Goal: Information Seeking & Learning: Learn about a topic

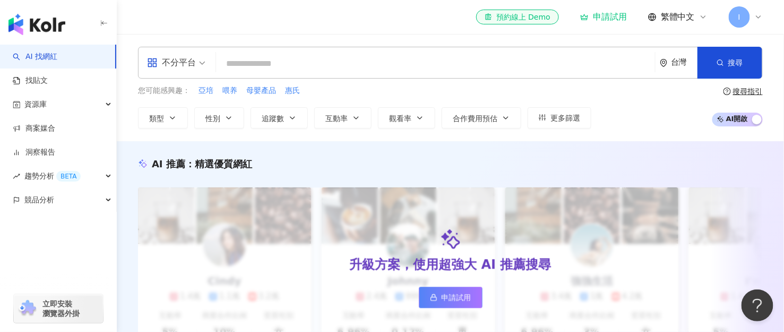
click at [740, 22] on span "I" at bounding box center [739, 17] width 2 height 12
click at [402, 68] on input "search" at bounding box center [435, 64] width 430 height 20
click at [41, 79] on link "找貼文" at bounding box center [30, 80] width 35 height 11
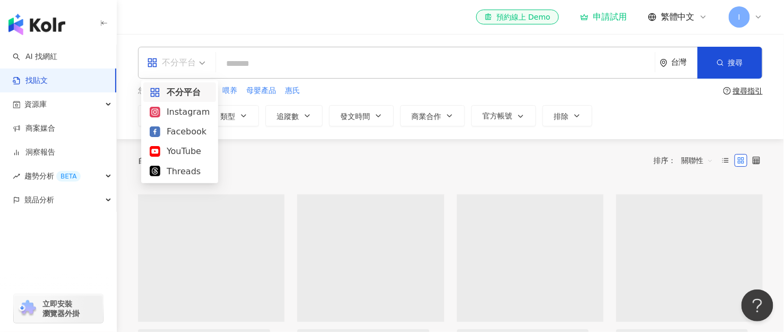
click at [194, 70] on div "不分平台" at bounding box center [171, 62] width 49 height 17
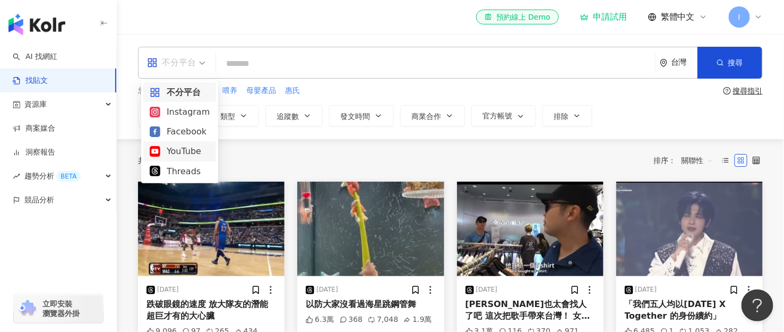
click at [180, 152] on div "YouTube" at bounding box center [180, 150] width 60 height 13
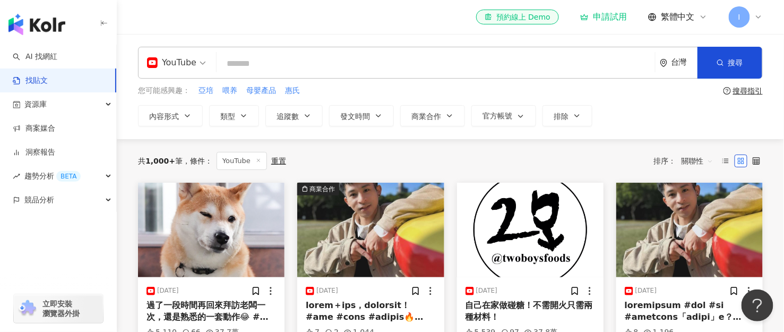
click at [265, 65] on input "search" at bounding box center [436, 63] width 430 height 23
click at [276, 28] on div "el-icon-cs 預約線上 Demo 申請試用 繁體中文 I" at bounding box center [450, 17] width 625 height 34
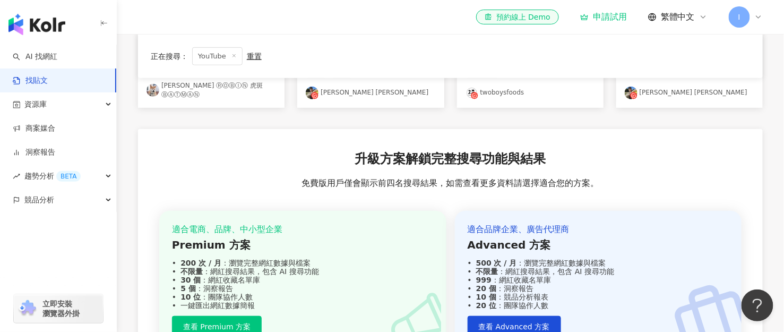
scroll to position [94, 0]
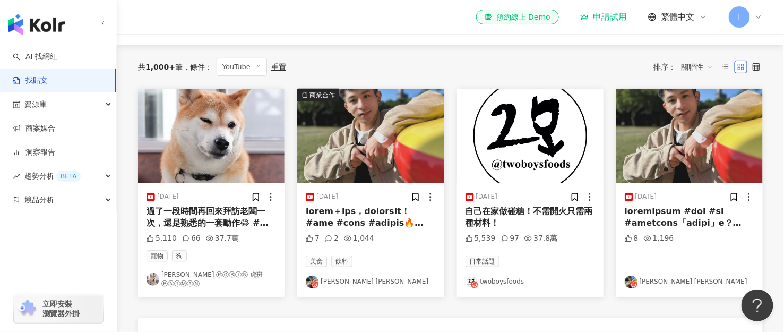
click at [221, 212] on div "過了一段時間再回來拜訪老闆一次，還是熟悉的一套動作😂 #robin #紅豆餅 #紅豆餅柴犬 #柴柴 #狗 #shibainu" at bounding box center [210, 217] width 129 height 24
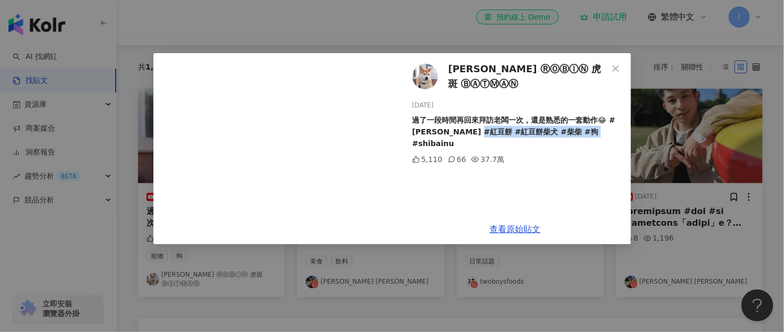
drag, startPoint x: 489, startPoint y: 122, endPoint x: 573, endPoint y: 126, distance: 84.5
click at [573, 126] on div "過了一段時間再回來拜訪老闆一次，還是熟悉的一套動作😂 #robin #紅豆餅 #紅豆餅柴犬 #柴柴 #狗 #shibainu" at bounding box center [517, 131] width 210 height 35
click at [594, 128] on div "過了一段時間再回來拜訪老闆一次，還是熟悉的一套動作😂 #robin #紅豆餅 #紅豆餅柴犬 #柴柴 #狗 #shibainu" at bounding box center [517, 131] width 210 height 35
click at [373, 26] on div "柴柴 ⓇⓄⒷⒾⓃ 虎斑 ⒷⒶⓉⓂⒶⓃ 2025/8/19 過了一段時間再回來拜訪老闆一次，還是熟悉的一套動作😂 #robin #紅豆餅 #紅豆餅柴犬 #柴柴 …" at bounding box center [392, 166] width 784 height 332
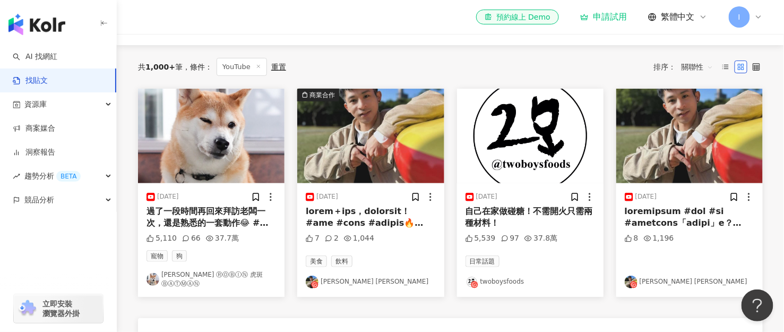
scroll to position [0, 0]
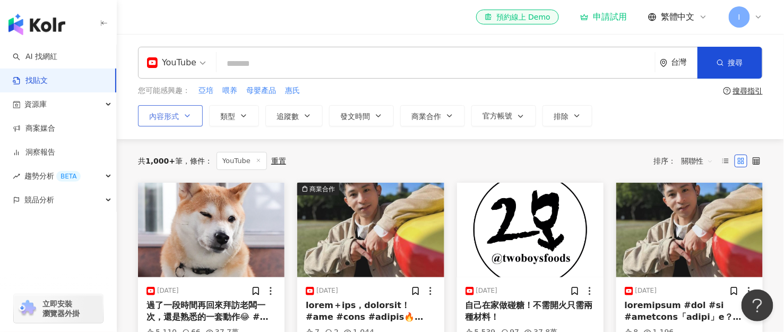
click at [182, 120] on button "內容形式" at bounding box center [170, 115] width 65 height 21
click at [312, 62] on input "search" at bounding box center [436, 63] width 430 height 23
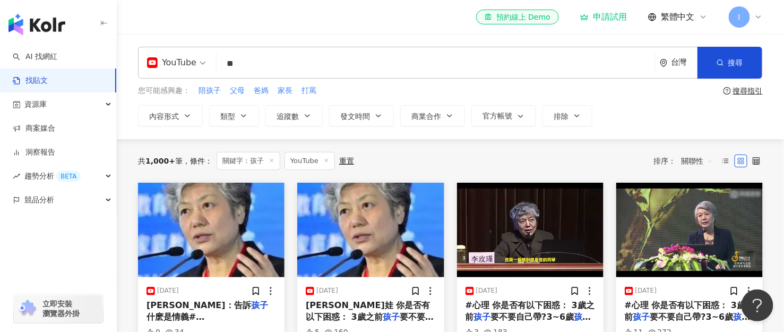
drag, startPoint x: 253, startPoint y: 66, endPoint x: 223, endPoint y: 68, distance: 29.3
click at [214, 64] on div "YouTube 孩子 ** 台灣 搜尋" at bounding box center [450, 63] width 625 height 32
type input "*"
type input "***"
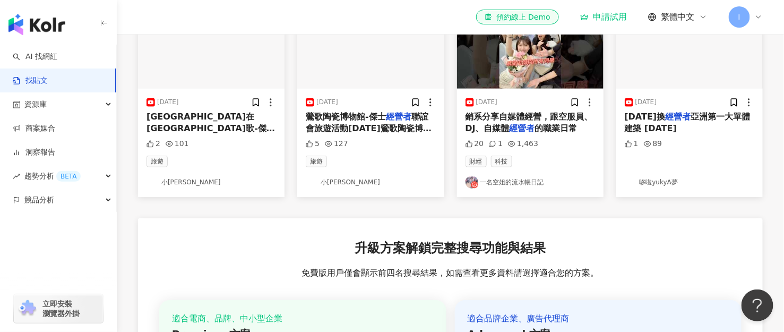
scroll to position [94, 0]
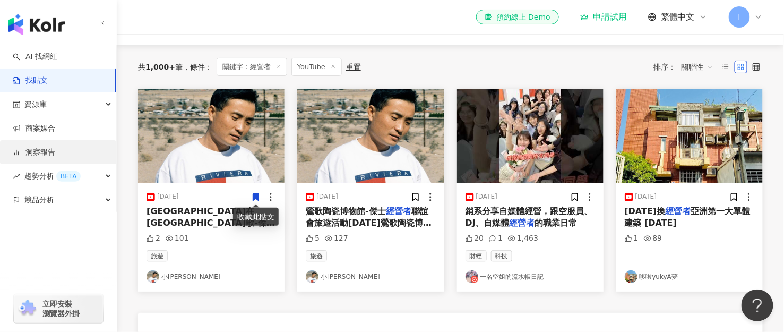
click at [55, 156] on link "洞察報告" at bounding box center [34, 152] width 42 height 11
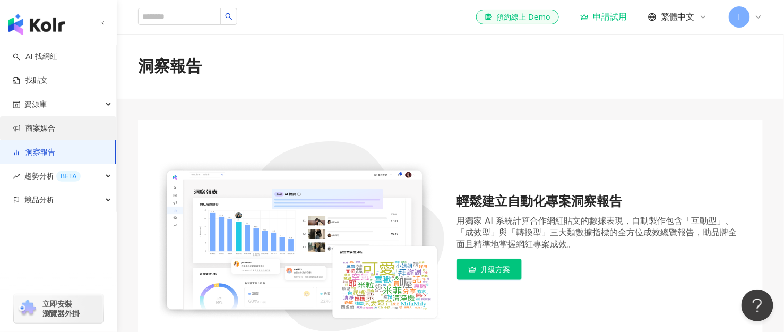
click at [53, 129] on link "商案媒合" at bounding box center [34, 128] width 42 height 11
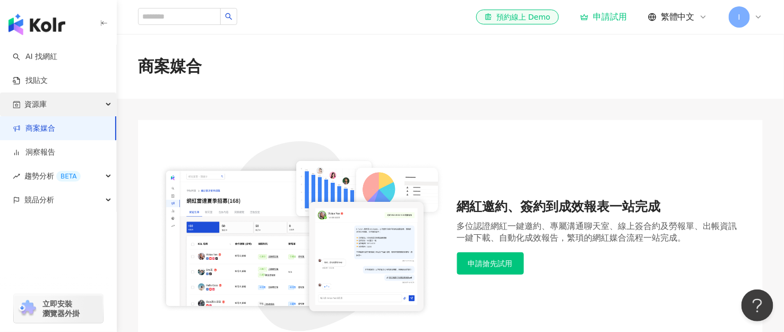
click at [47, 108] on div "資源庫" at bounding box center [58, 104] width 116 height 24
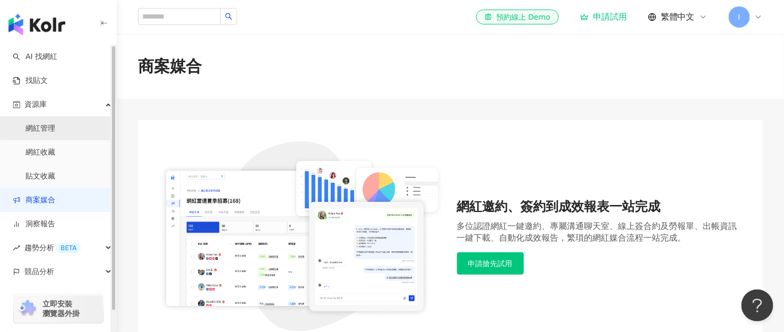
click at [51, 129] on link "網紅管理" at bounding box center [40, 128] width 30 height 11
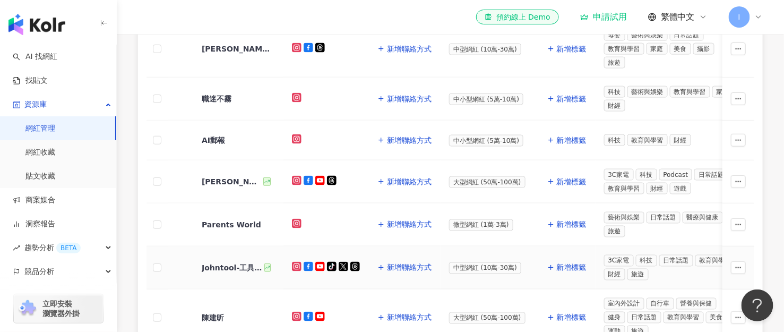
scroll to position [566, 0]
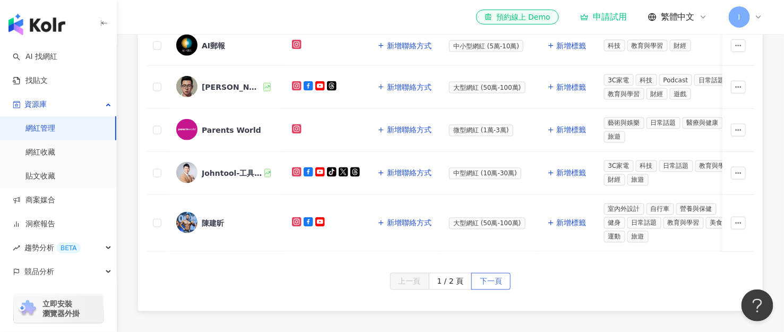
click at [488, 273] on span "下一頁" at bounding box center [491, 281] width 22 height 17
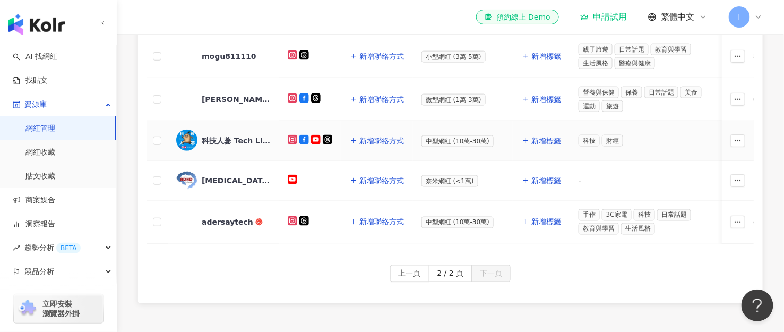
scroll to position [362, 0]
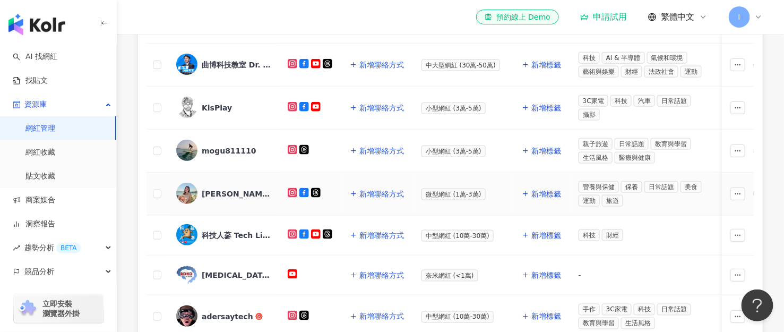
click at [232, 188] on div "[PERSON_NAME]" at bounding box center [236, 193] width 69 height 11
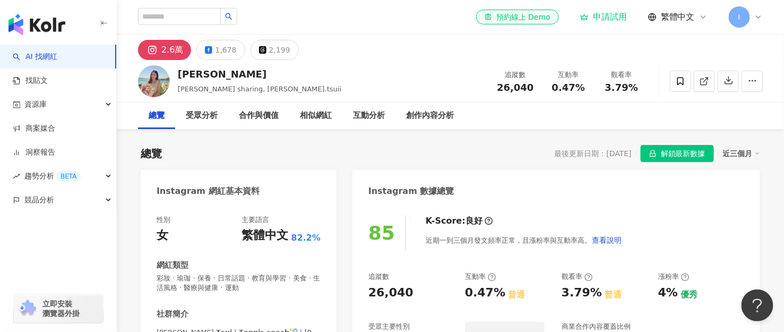
drag, startPoint x: 253, startPoint y: 74, endPoint x: 286, endPoint y: 195, distance: 125.8
click at [178, 72] on div "[PERSON_NAME]" at bounding box center [259, 73] width 163 height 13
click at [179, 15] on input "search" at bounding box center [179, 16] width 83 height 17
type input "****"
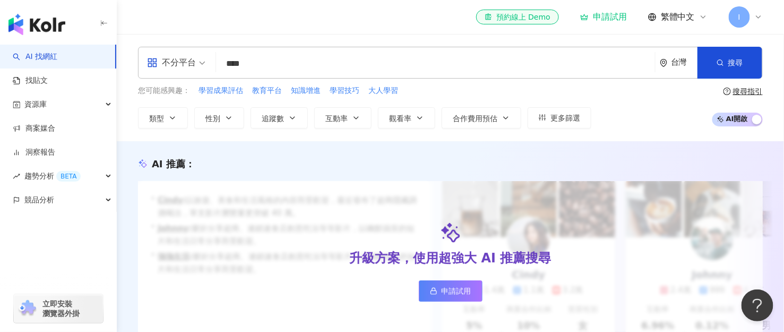
click at [291, 65] on input "****" at bounding box center [435, 64] width 430 height 20
click at [239, 67] on input "****" at bounding box center [435, 64] width 430 height 20
click at [332, 65] on input "*****" at bounding box center [435, 64] width 430 height 20
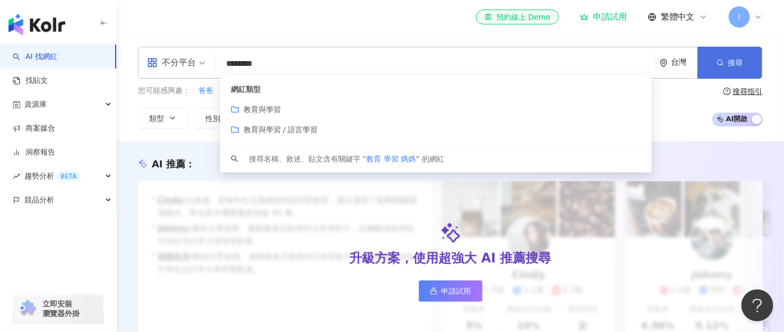
click at [720, 69] on button "搜尋" at bounding box center [729, 63] width 65 height 32
drag, startPoint x: 287, startPoint y: 63, endPoint x: 220, endPoint y: 72, distance: 68.1
click at [204, 66] on div "不分平台 ******** 台灣 搜尋 customizedTag keyword 網紅類型 教育與學習 教育與學習 / 語言學習 搜尋名稱、敘述、貼文含有關…" at bounding box center [450, 63] width 625 height 32
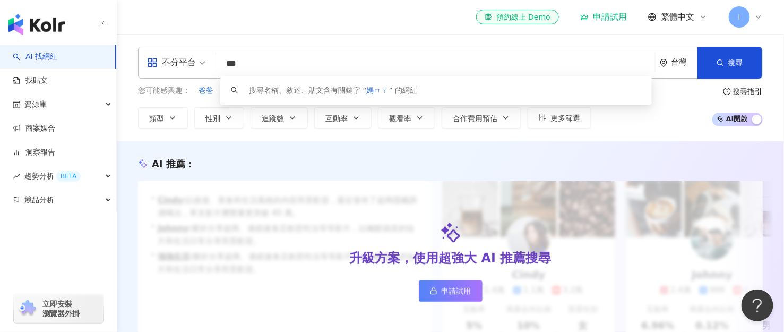
type input "**"
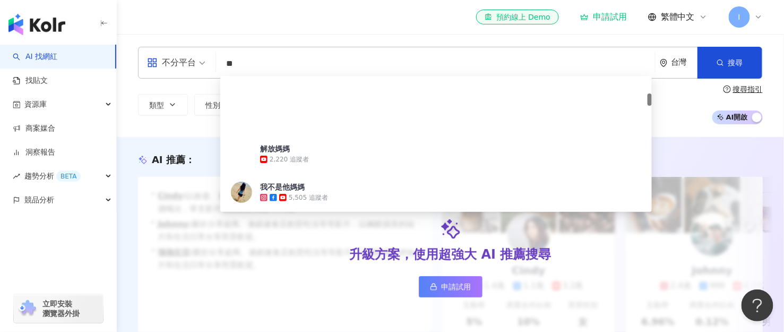
scroll to position [188, 0]
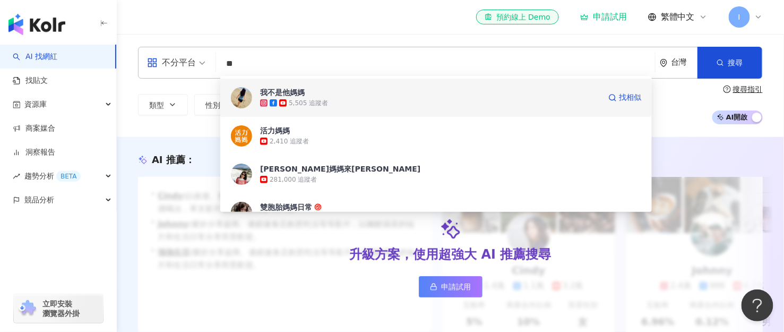
drag, startPoint x: 289, startPoint y: 97, endPoint x: 262, endPoint y: 93, distance: 27.9
drag, startPoint x: 262, startPoint y: 93, endPoint x: 223, endPoint y: 120, distance: 46.8
click at [223, 120] on div "活力媽媽 2,410 追蹤者" at bounding box center [435, 136] width 431 height 38
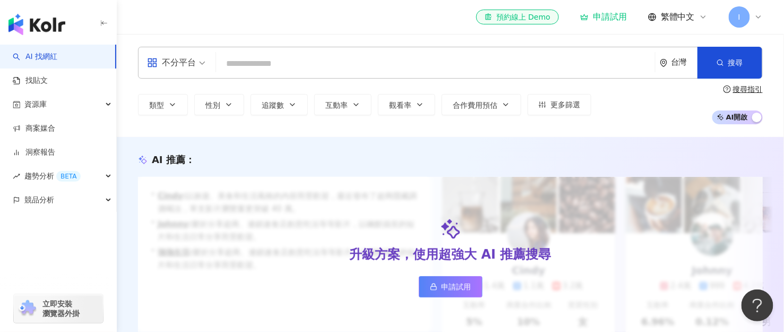
click at [269, 72] on input "search" at bounding box center [435, 64] width 430 height 20
click at [269, 64] on input "search" at bounding box center [435, 64] width 430 height 20
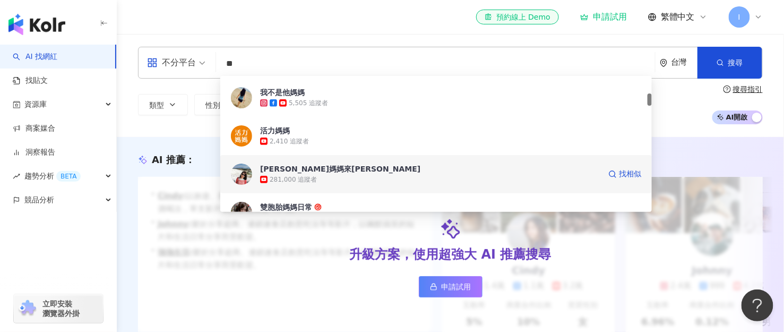
type input "**"
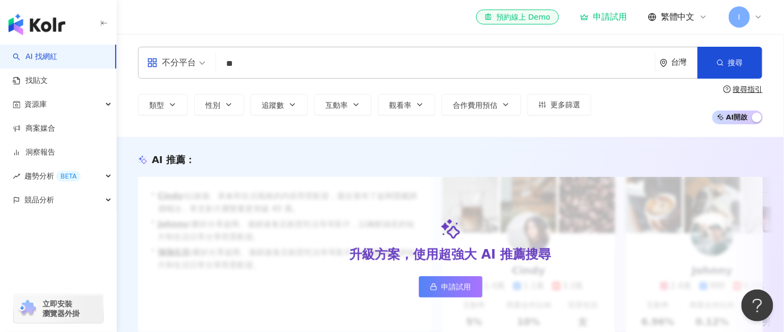
click at [301, 168] on div "AI 推薦 ： 升級方案，使用超強大 AI 推薦搜尋 申請試用 • [PERSON_NAME] : 以旅遊、美食和生活風格的內容而受歡迎，最近發布了超商隱藏調…" at bounding box center [450, 246] width 667 height 186
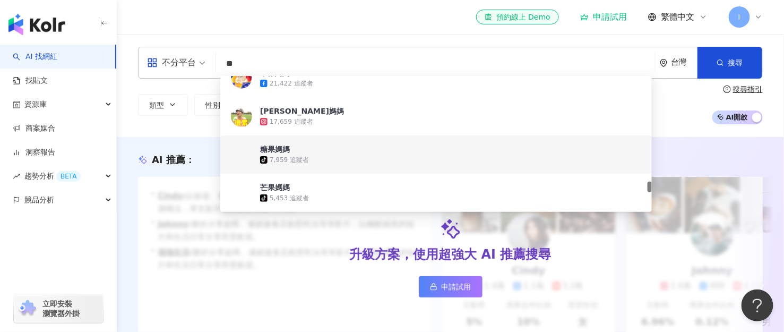
scroll to position [1792, 0]
